Goal: Task Accomplishment & Management: Complete application form

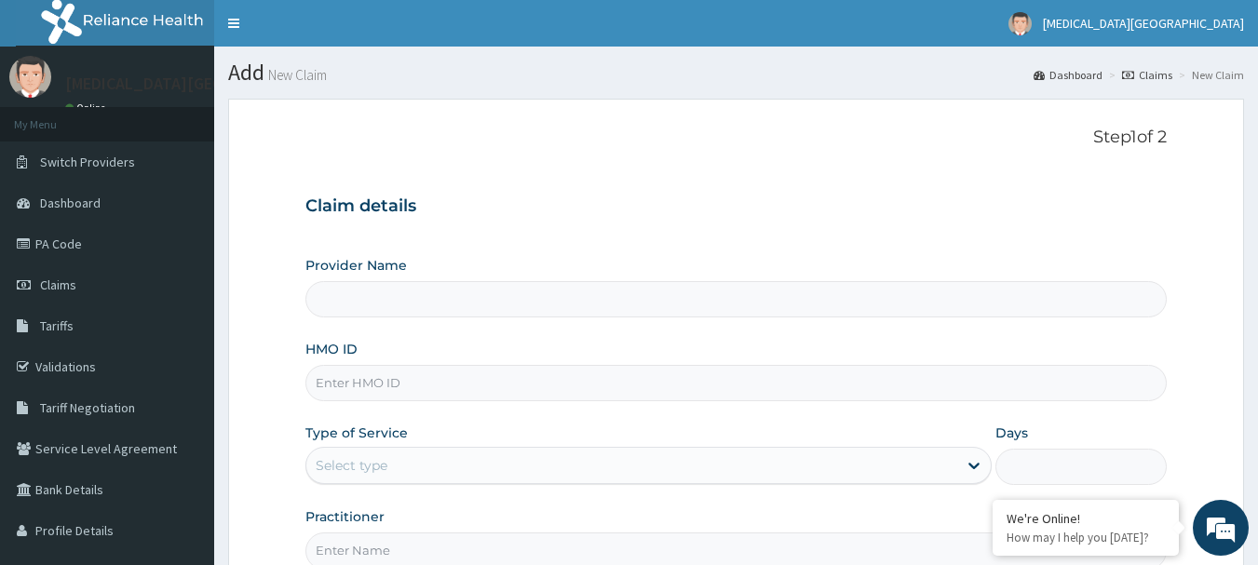
click at [385, 365] on input "HMO ID" at bounding box center [736, 383] width 862 height 36
click at [590, 477] on div "Select type" at bounding box center [631, 466] width 651 height 30
click at [1129, 404] on div "Provider Name HMO ID Type of Service Select is focused ,type to refine list, pr…" at bounding box center [736, 412] width 862 height 313
click at [657, 215] on h3 "Claim details" at bounding box center [736, 206] width 862 height 20
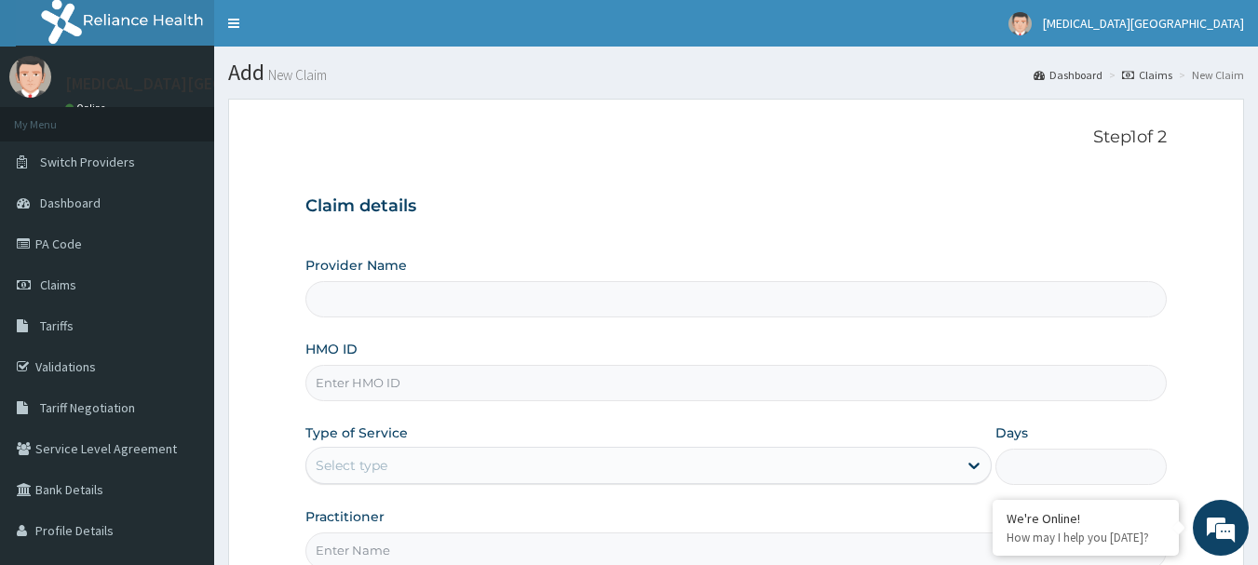
click at [443, 381] on input "HMO ID" at bounding box center [736, 383] width 862 height 36
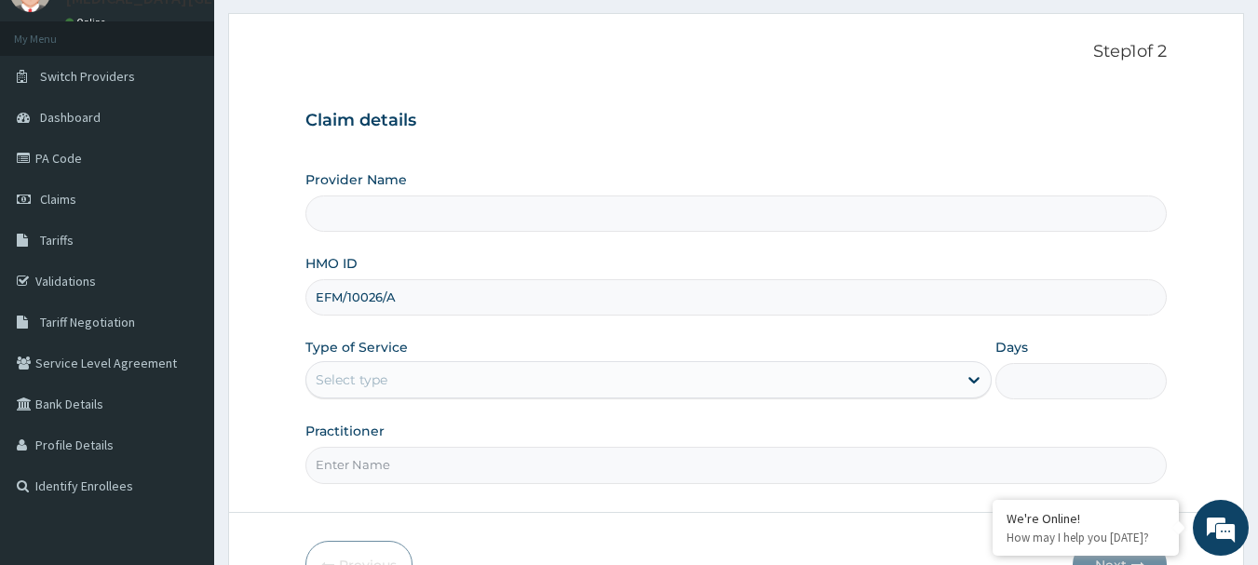
scroll to position [186, 0]
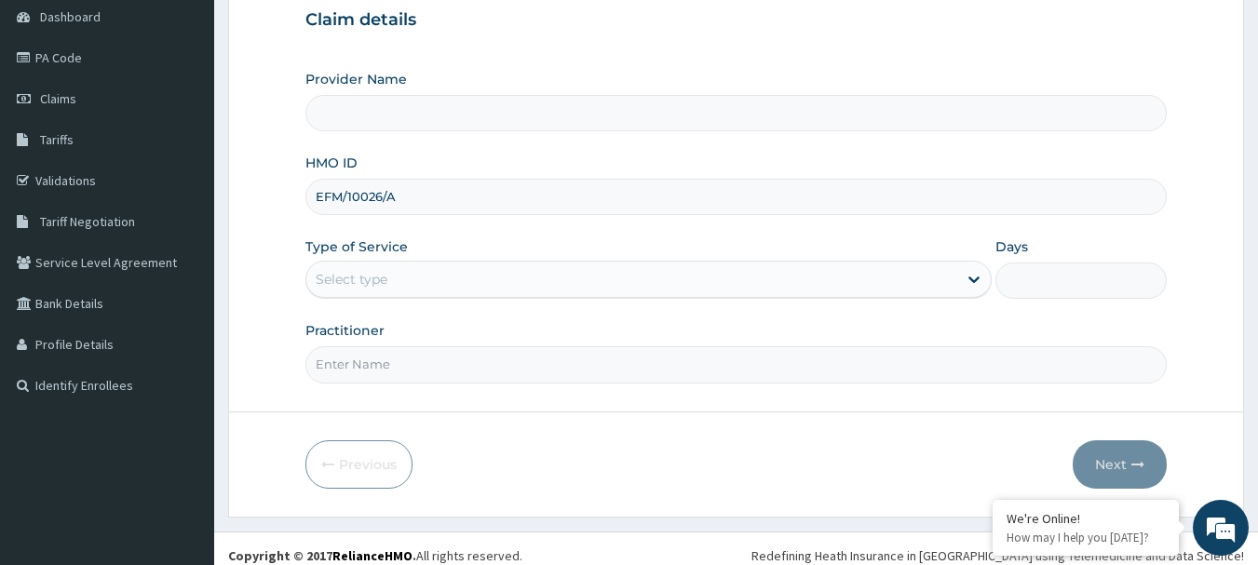
type input "EFM/10026/A"
click at [463, 277] on div "Select type" at bounding box center [631, 279] width 651 height 30
click at [430, 290] on div "Select type" at bounding box center [631, 279] width 651 height 30
click at [431, 290] on div "Select type" at bounding box center [631, 279] width 651 height 30
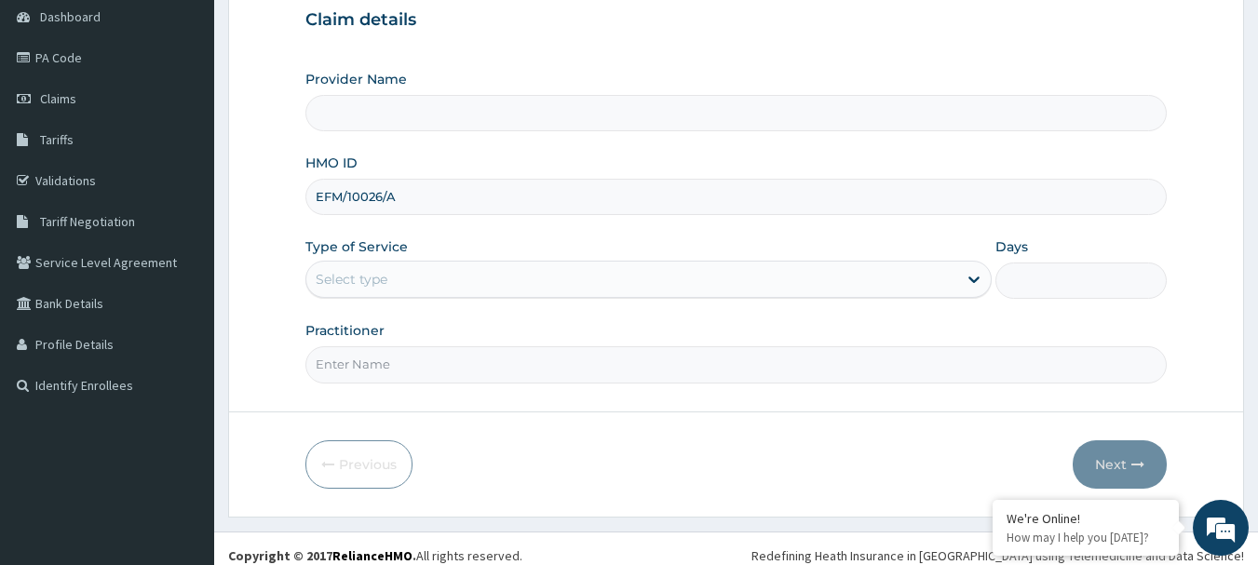
click at [431, 290] on div "Select type" at bounding box center [631, 279] width 651 height 30
click at [454, 275] on div "Select type" at bounding box center [631, 279] width 651 height 30
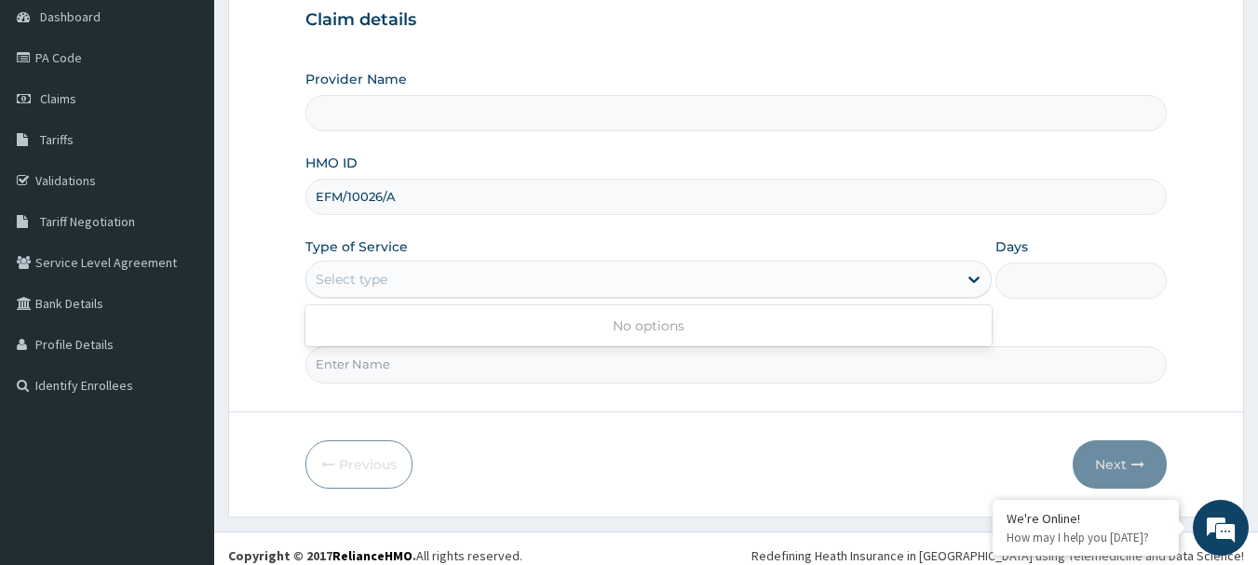
click at [454, 275] on div "Select type" at bounding box center [631, 279] width 651 height 30
click at [456, 275] on div "Select type" at bounding box center [631, 279] width 651 height 30
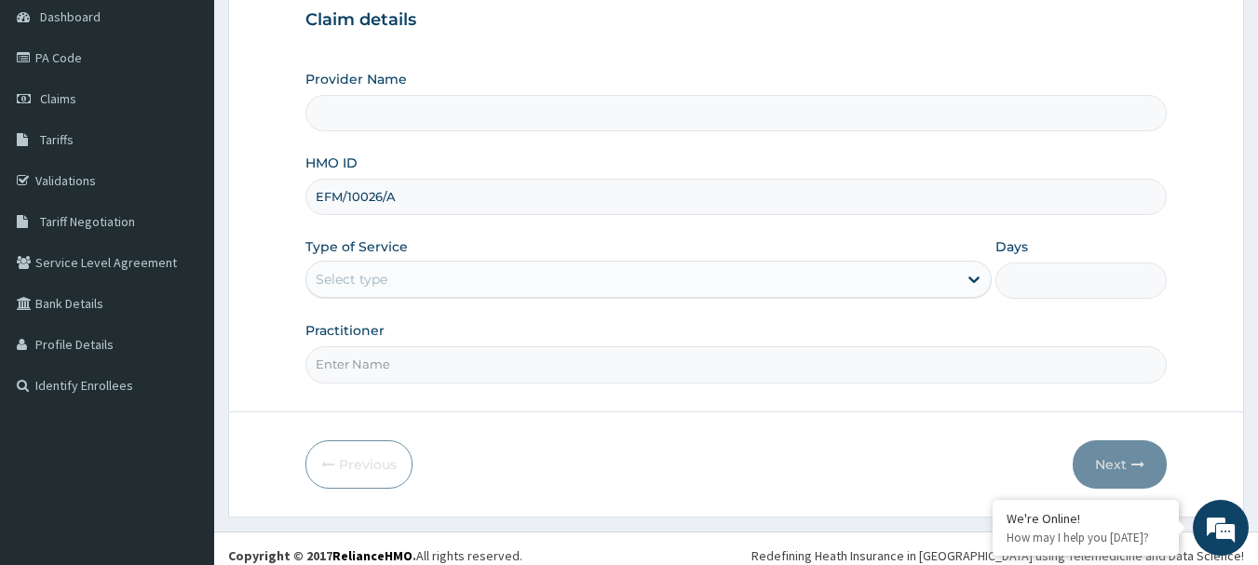
click at [456, 275] on div "Select type" at bounding box center [631, 279] width 651 height 30
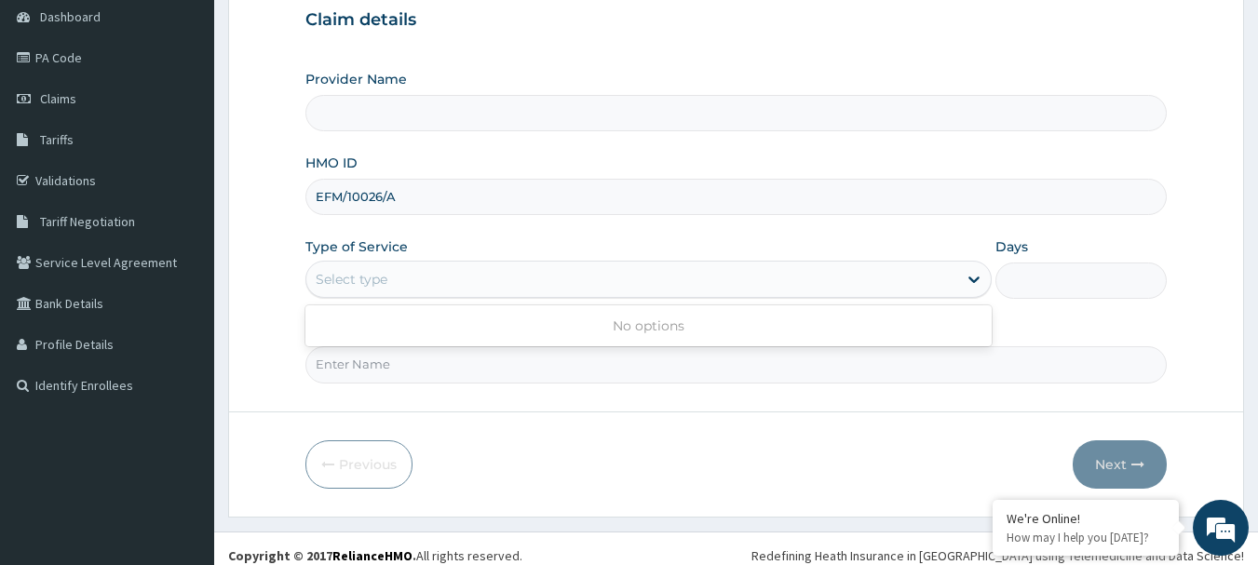
click at [456, 275] on div "Select type" at bounding box center [631, 279] width 651 height 30
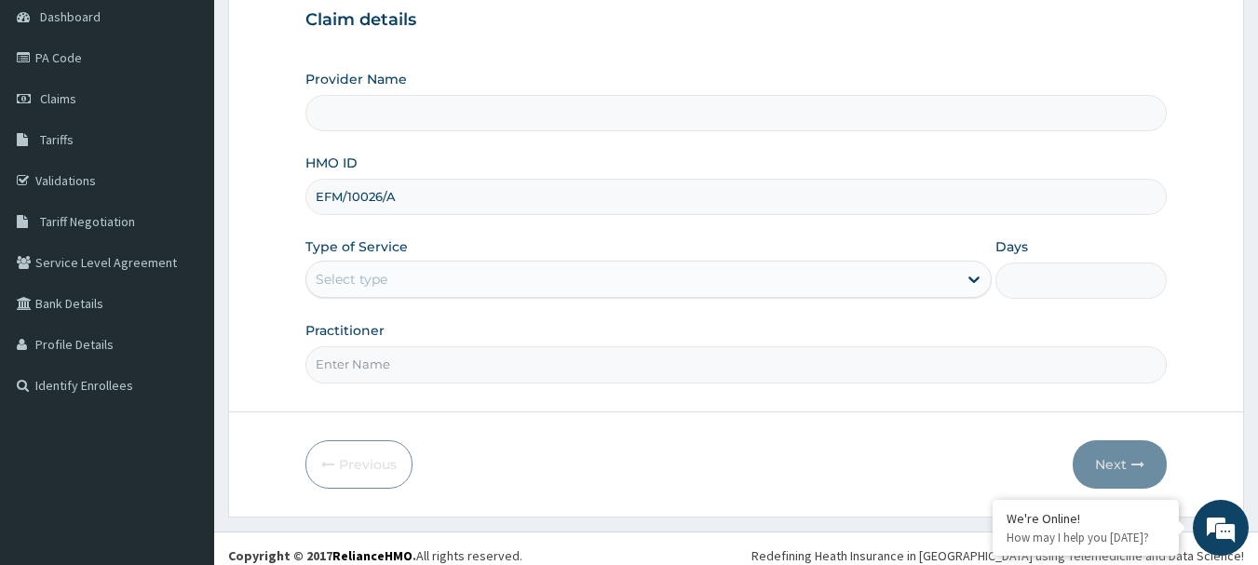
scroll to position [0, 0]
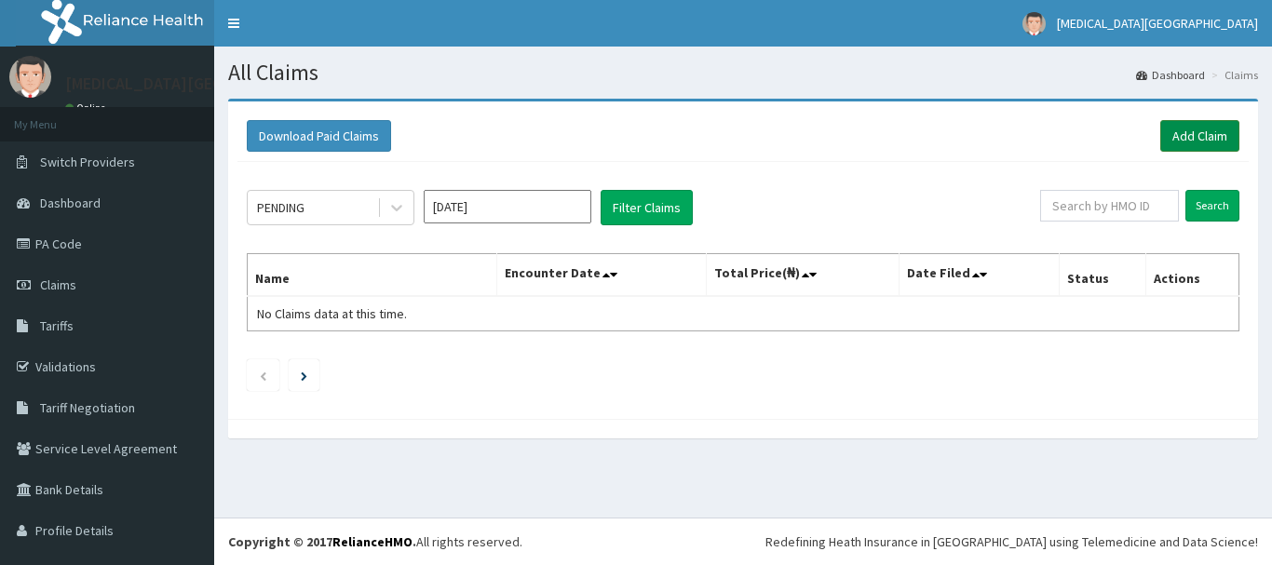
click at [1190, 142] on link "Add Claim" at bounding box center [1199, 136] width 79 height 32
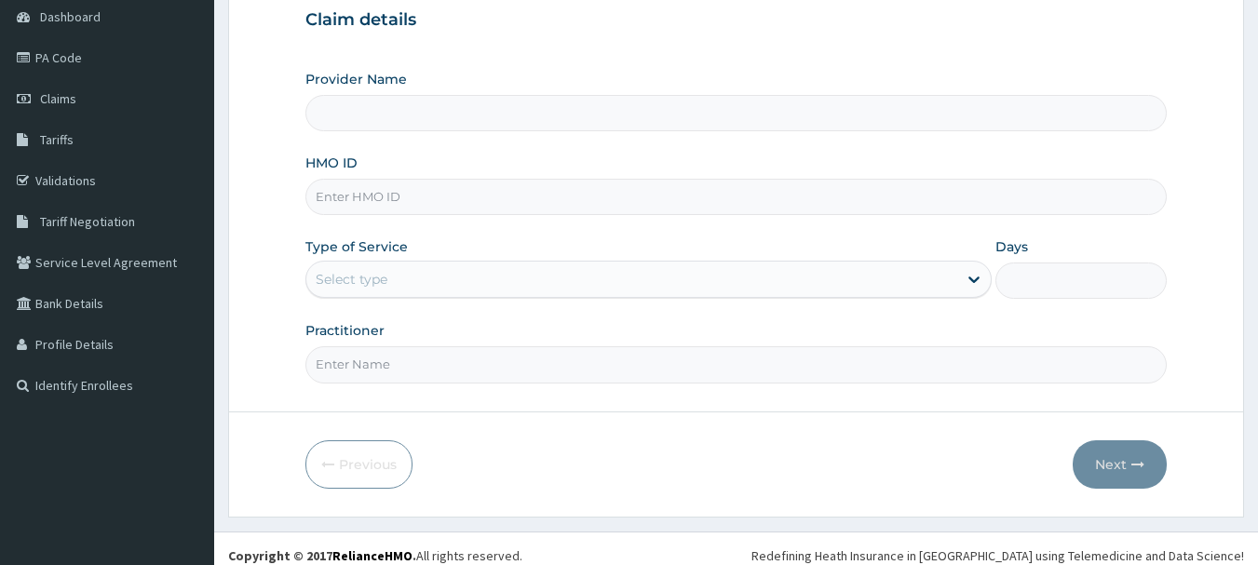
click at [396, 331] on div "Practitioner" at bounding box center [736, 351] width 862 height 61
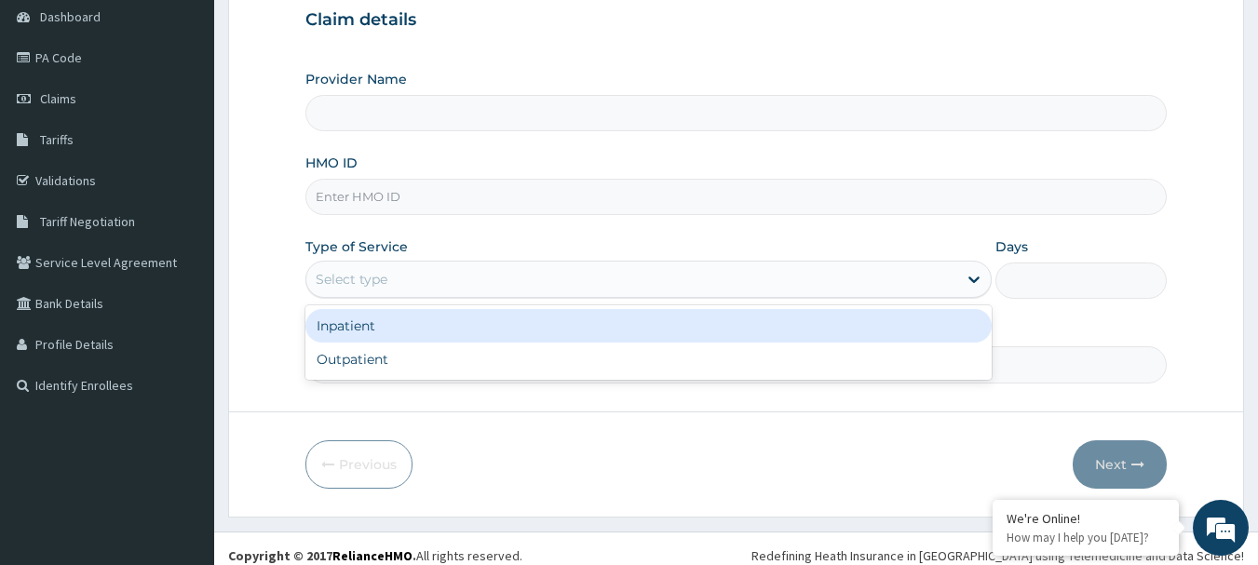
click at [421, 280] on div "Select type" at bounding box center [631, 279] width 651 height 30
type input "[MEDICAL_DATA][GEOGRAPHIC_DATA]"
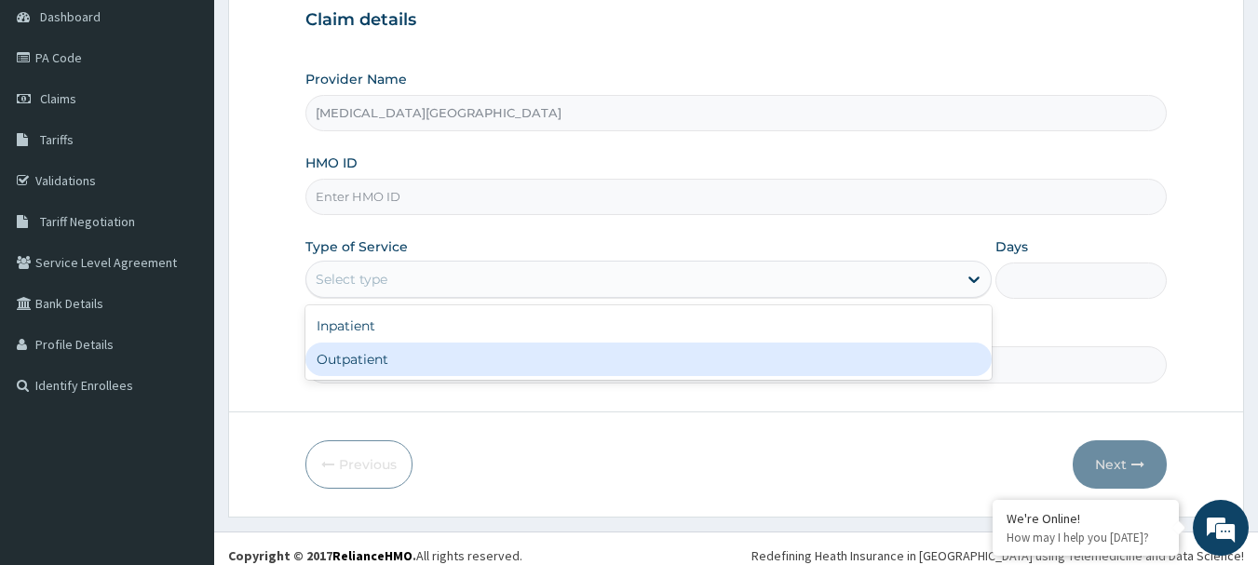
drag, startPoint x: 411, startPoint y: 356, endPoint x: 410, endPoint y: 318, distance: 37.3
click at [411, 357] on div "Outpatient" at bounding box center [648, 360] width 686 height 34
type input "1"
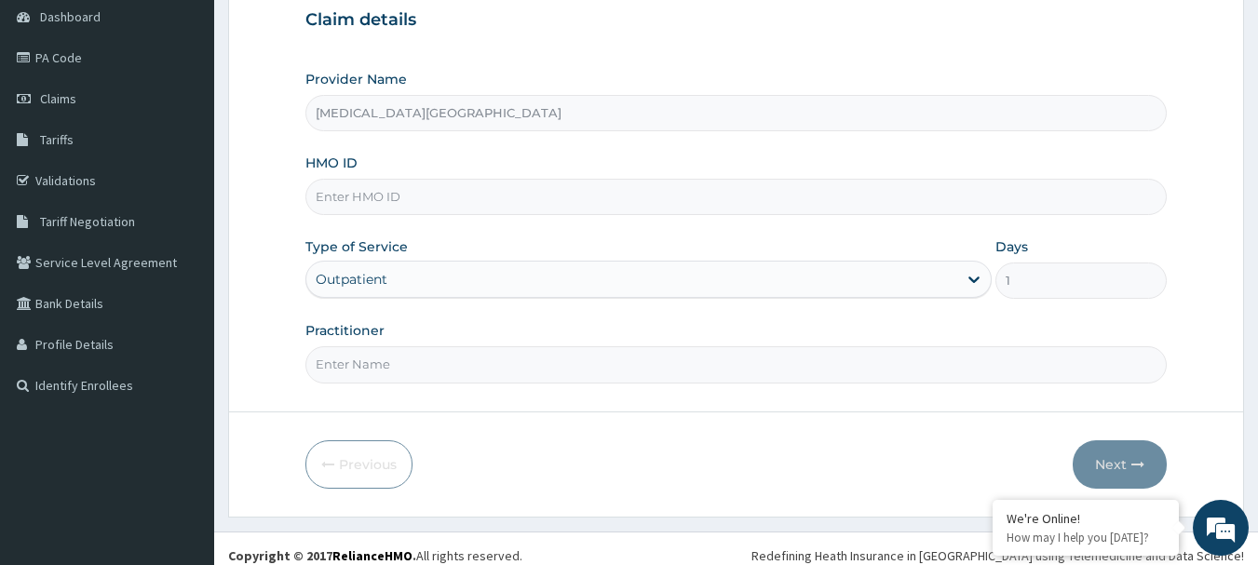
click at [463, 202] on input "HMO ID" at bounding box center [736, 197] width 862 height 36
type input "EFM/10026/A"
click at [416, 355] on input "Practitioner" at bounding box center [736, 364] width 862 height 36
type input "[PERSON_NAME]"
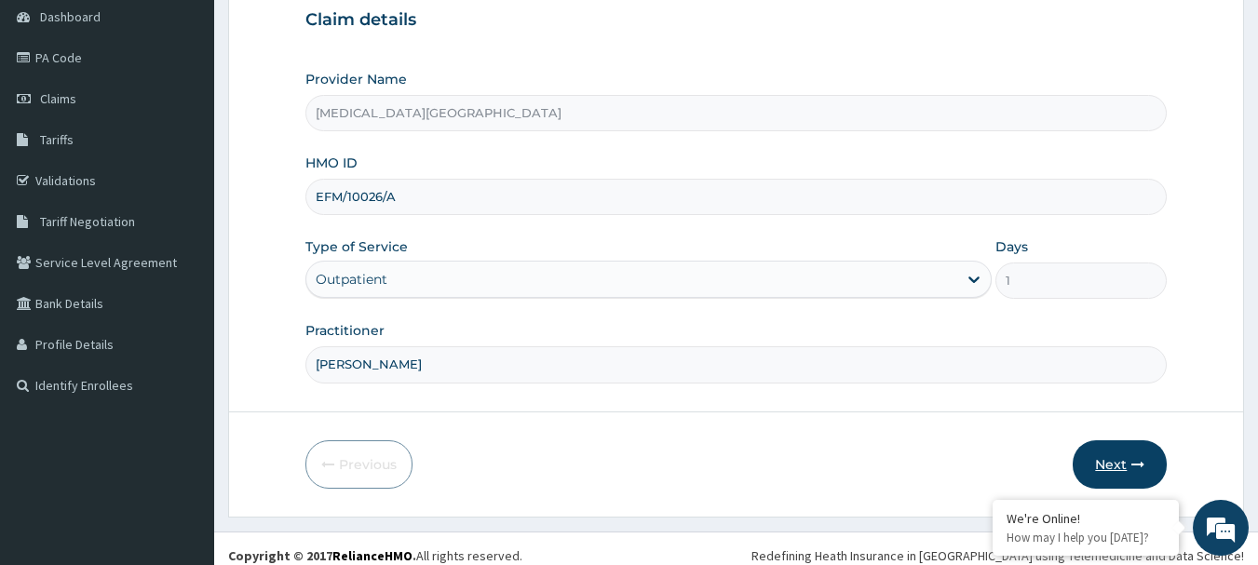
click at [1117, 471] on button "Next" at bounding box center [1120, 464] width 94 height 48
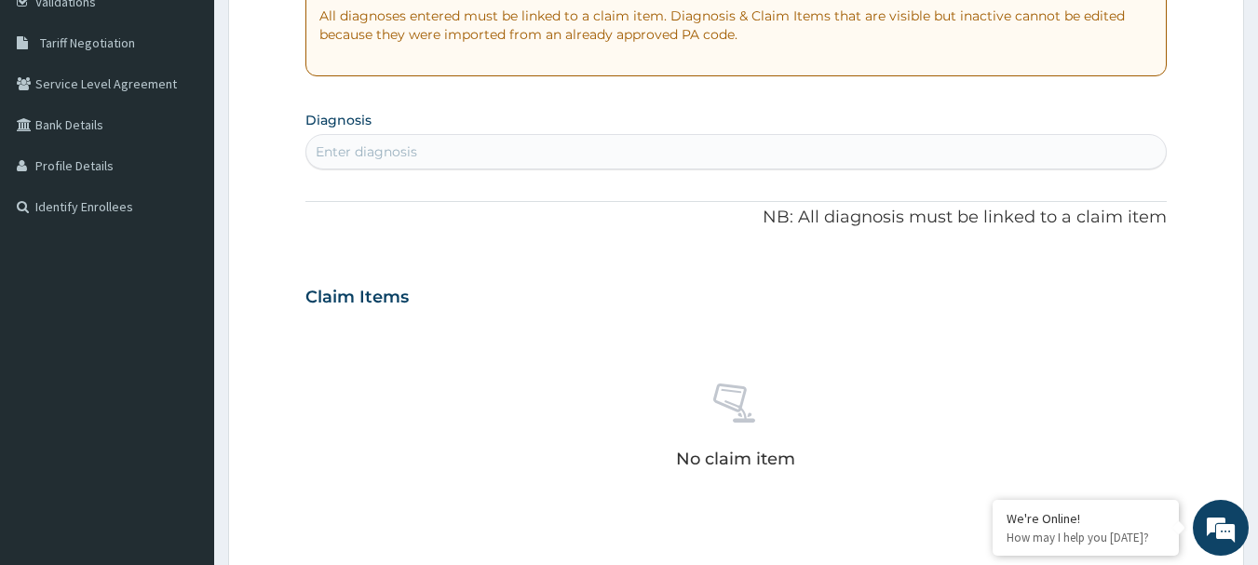
scroll to position [372, 0]
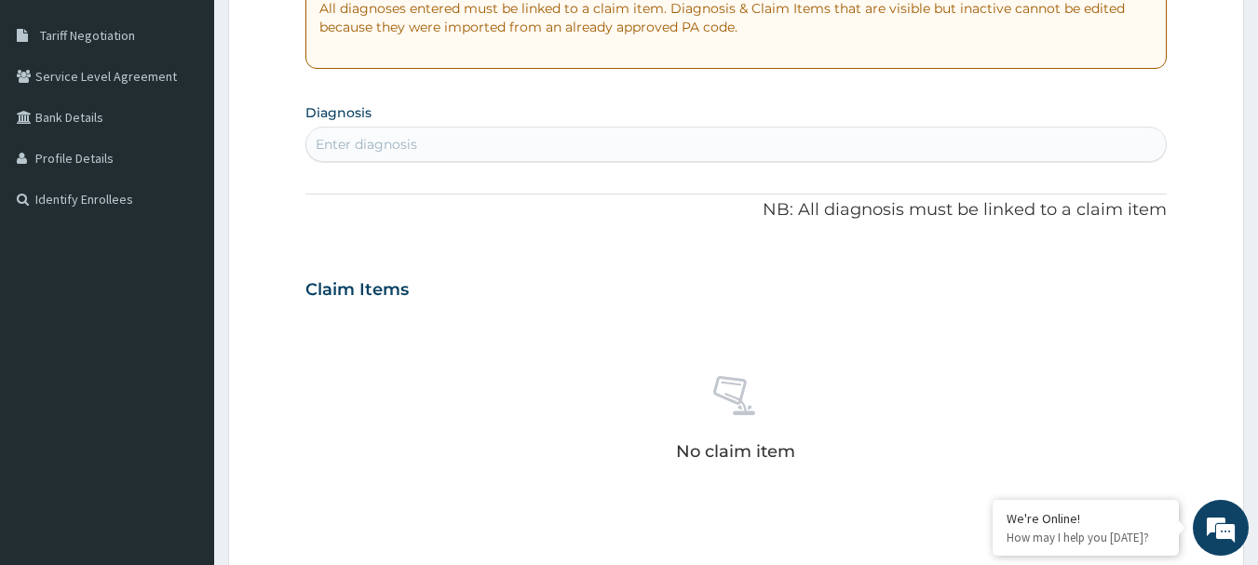
click at [444, 137] on div "Enter diagnosis" at bounding box center [736, 144] width 860 height 30
type input "[MEDICAL_DATA]"
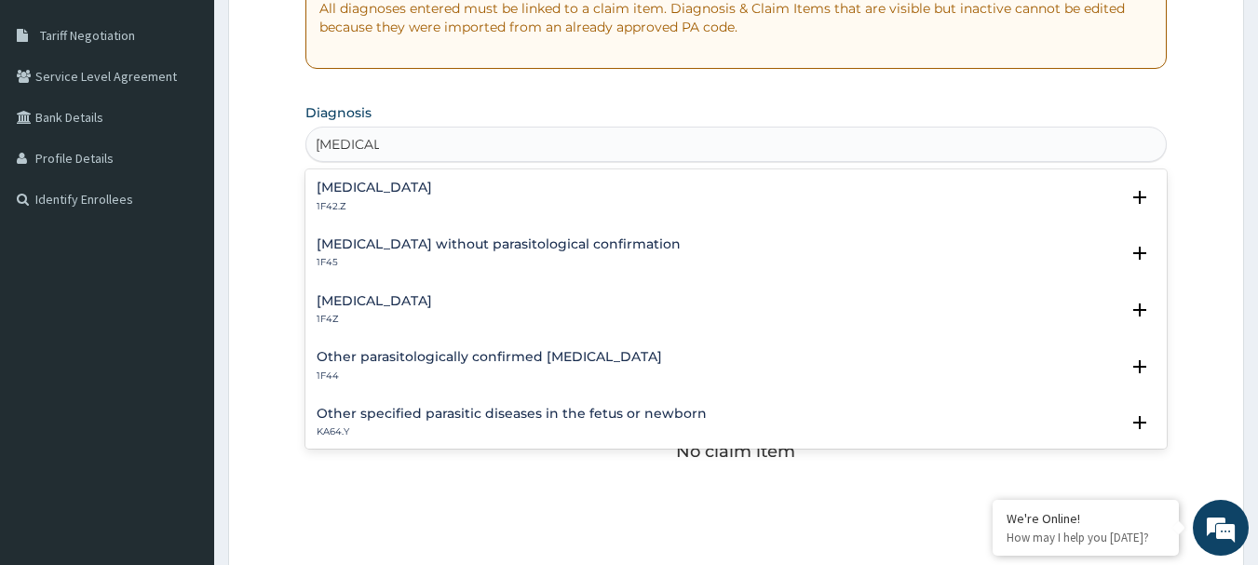
click at [426, 297] on h4 "[MEDICAL_DATA]" at bounding box center [374, 301] width 115 height 14
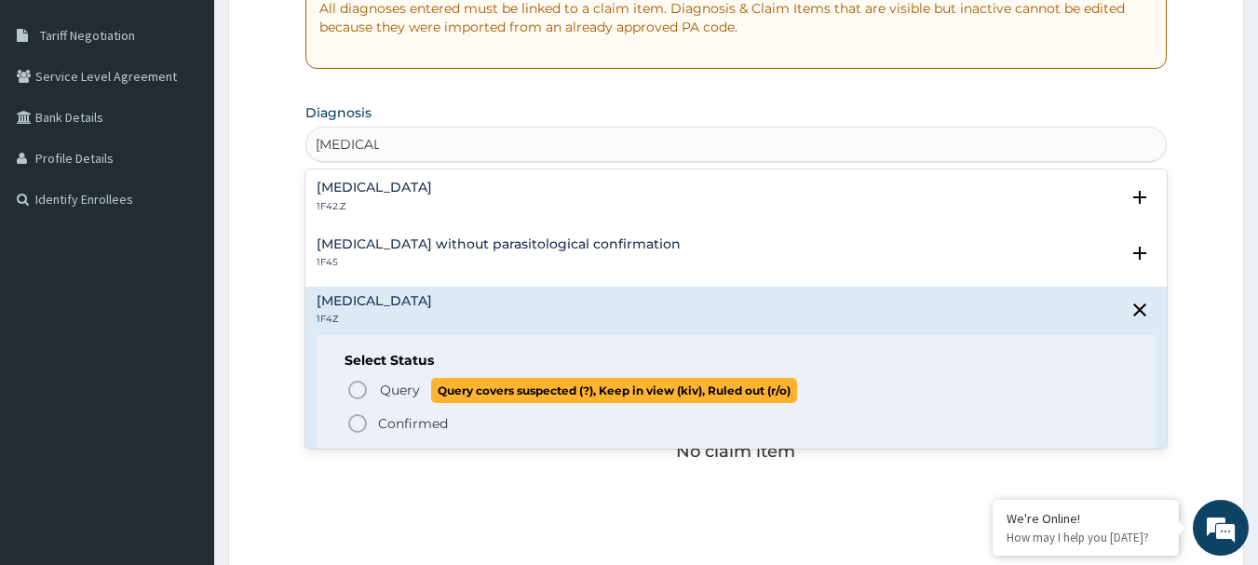
click at [403, 385] on span "Query" at bounding box center [400, 390] width 40 height 19
